Goal: Complete application form

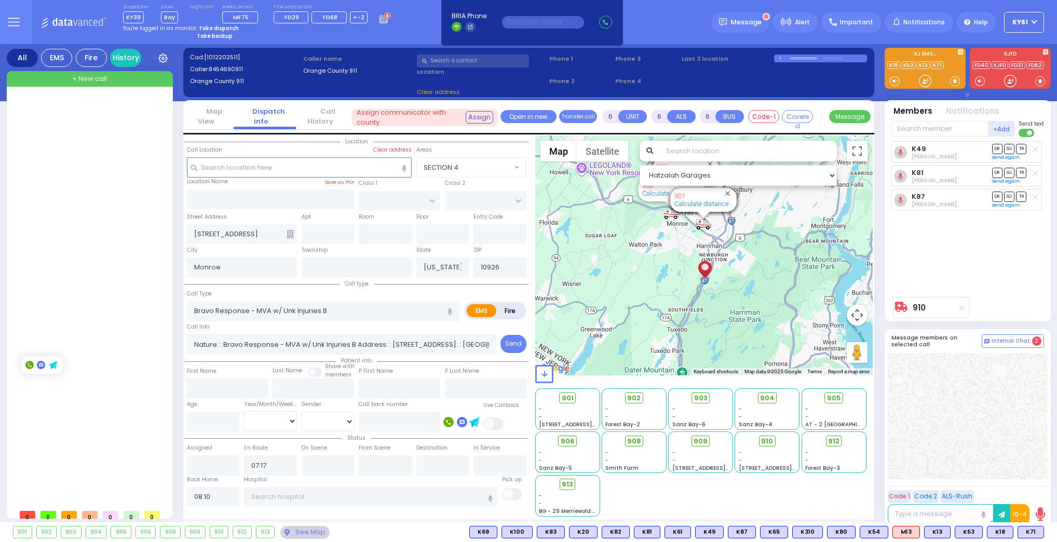
select select
click at [208, 387] on input "text" at bounding box center [228, 389] width 82 height 20
click at [254, 332] on div "Call Info Nature: : Bravo Response - MVA w/ Unk Injuries B Address: : [STREET_A…" at bounding box center [342, 337] width 310 height 33
drag, startPoint x: 268, startPoint y: 291, endPoint x: 269, endPoint y: 285, distance: 5.8
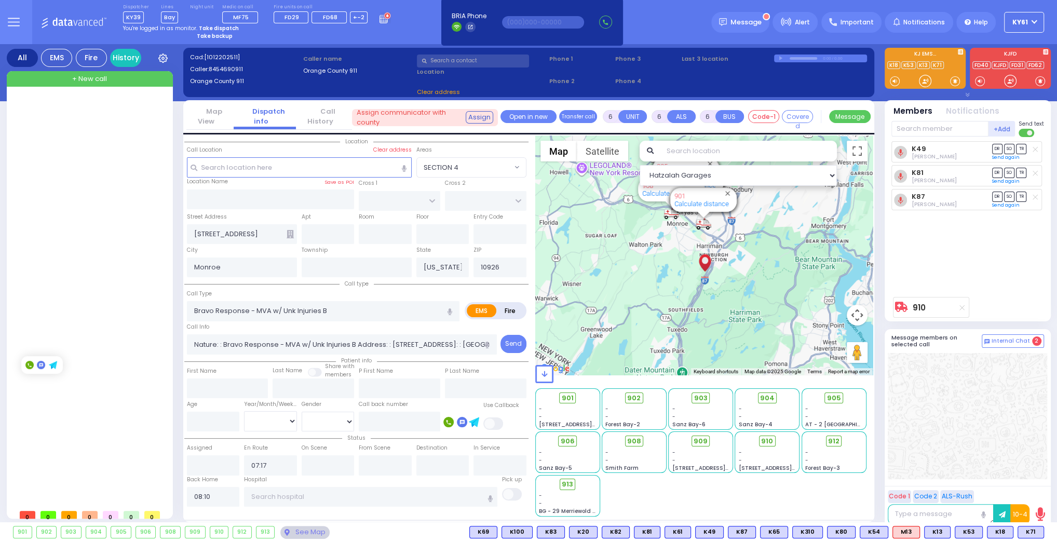
click at [268, 289] on div "Call Type Bravo Response - MVA w/ Unk Injuries B Pt not feeling well" at bounding box center [323, 304] width 273 height 33
click at [272, 262] on input "Monroe" at bounding box center [242, 268] width 110 height 20
click at [327, 264] on input "text" at bounding box center [357, 268] width 110 height 20
drag, startPoint x: 301, startPoint y: 200, endPoint x: 283, endPoint y: 191, distance: 19.7
click at [287, 193] on input "text" at bounding box center [271, 200] width 168 height 20
